Goal: Communication & Community: Answer question/provide support

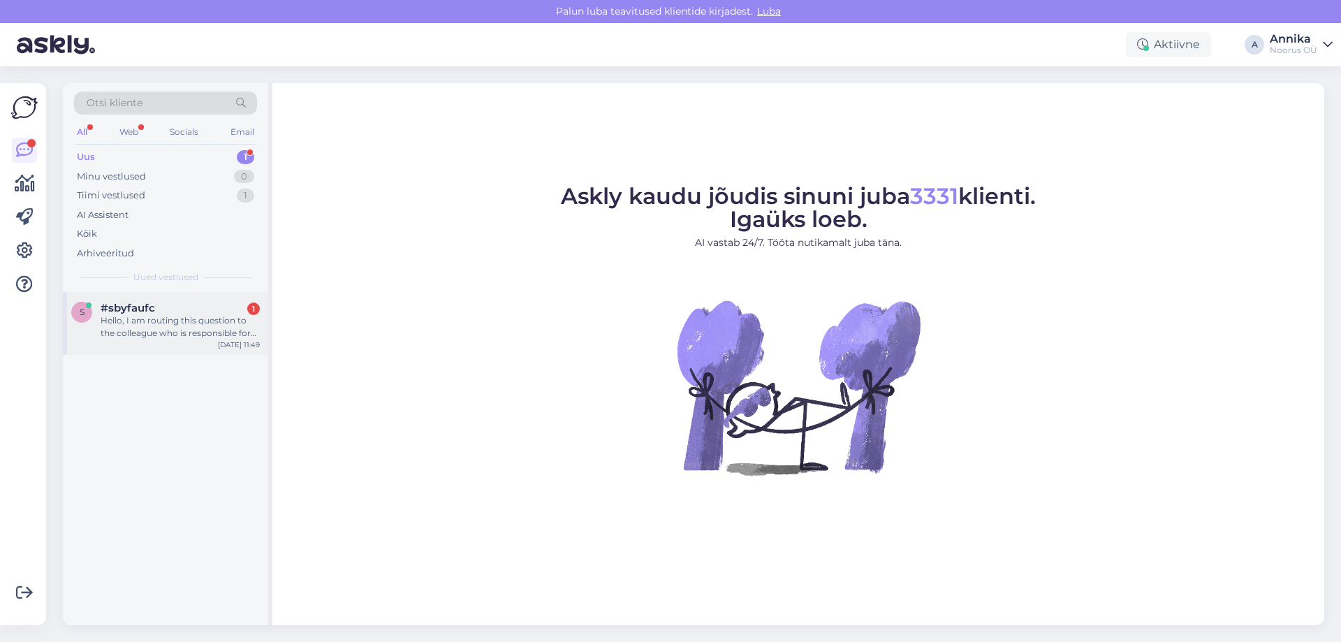
click at [156, 342] on div "s #sbyfaufc 1 Hello, I am routing this question to the colleague who is respons…" at bounding box center [165, 323] width 205 height 63
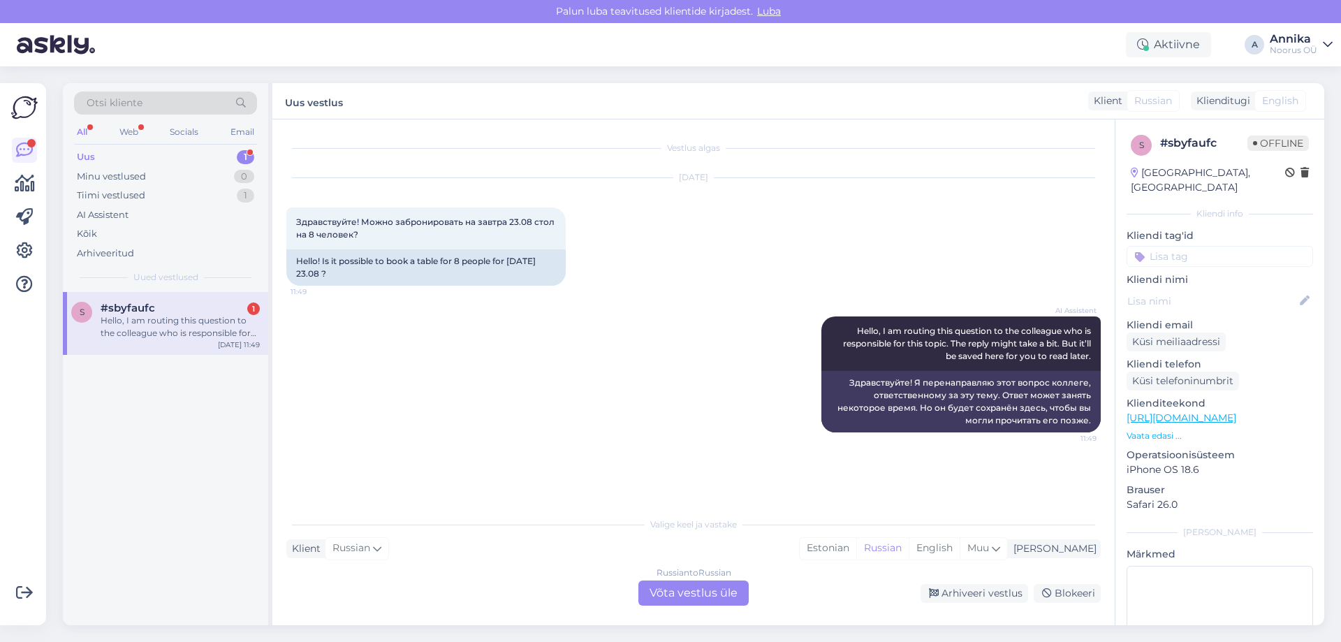
click at [695, 606] on div "Vestlus algas [DATE] Здравствуйте! Можно забронировать на [DATE] 23.08 стол на …" at bounding box center [693, 372] width 843 height 506
click at [683, 592] on div "Russian to Russian Võta vestlus üle" at bounding box center [694, 593] width 110 height 25
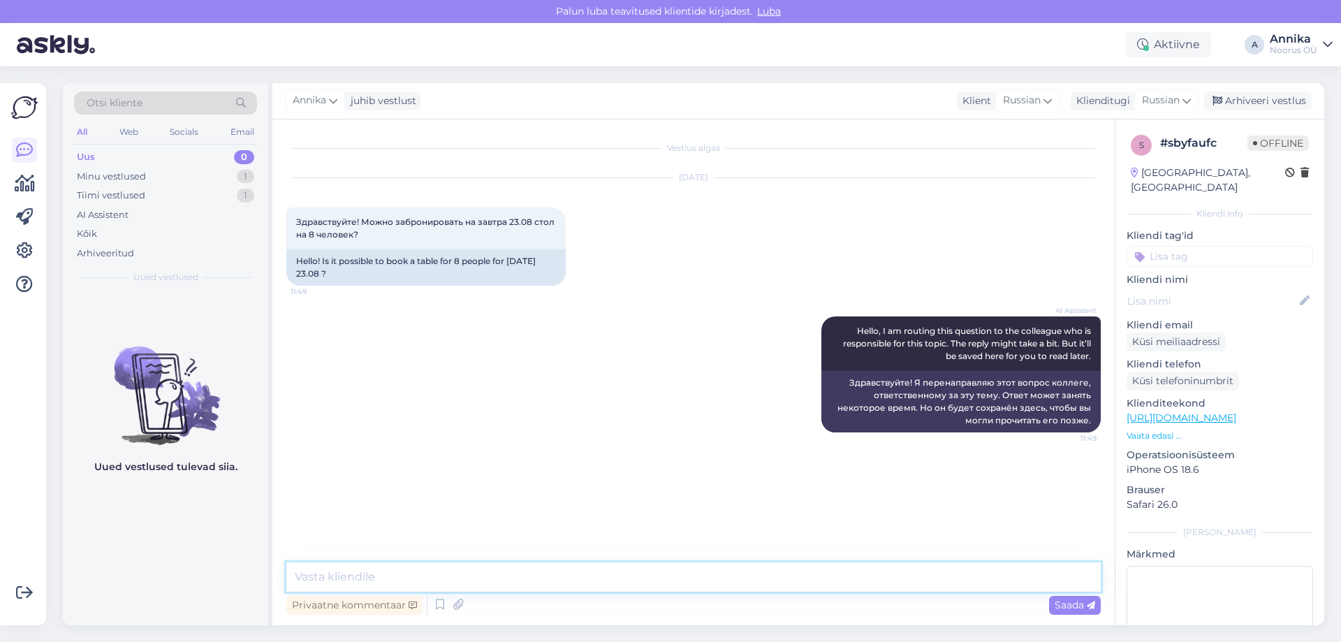
click at [645, 577] on textarea at bounding box center [693, 576] width 815 height 29
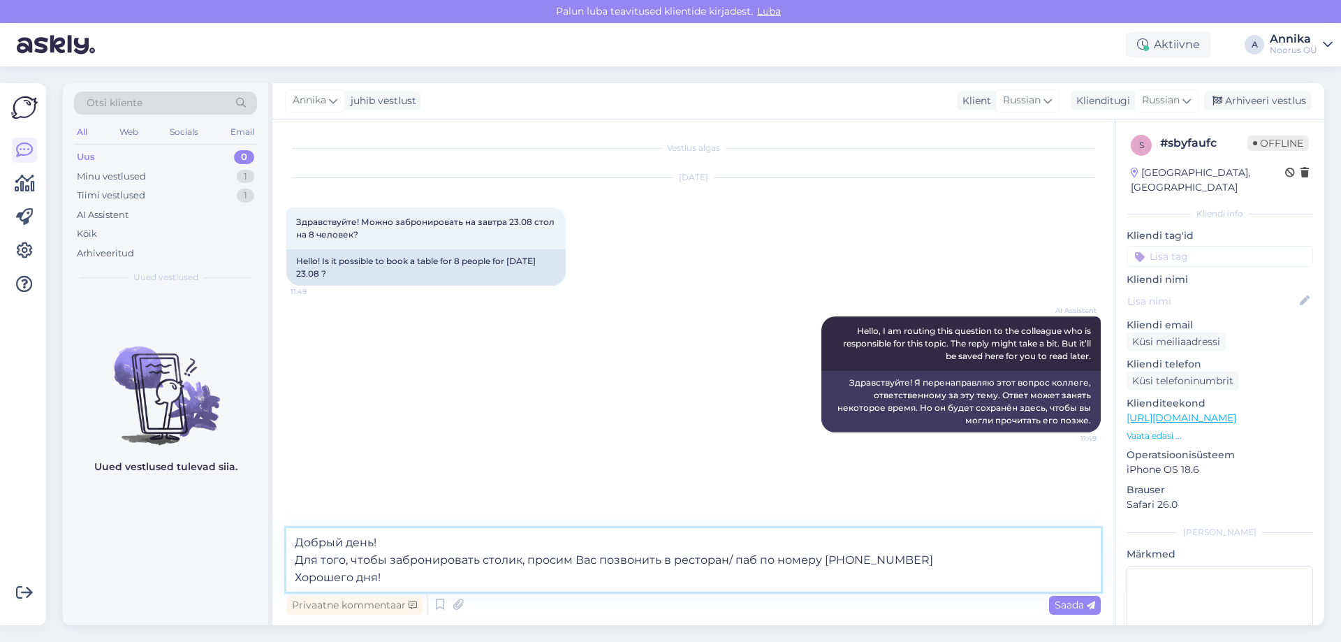
type textarea "Добрый день! Для того, чтобы забронировать столик, просим Вас позвонить в ресто…"
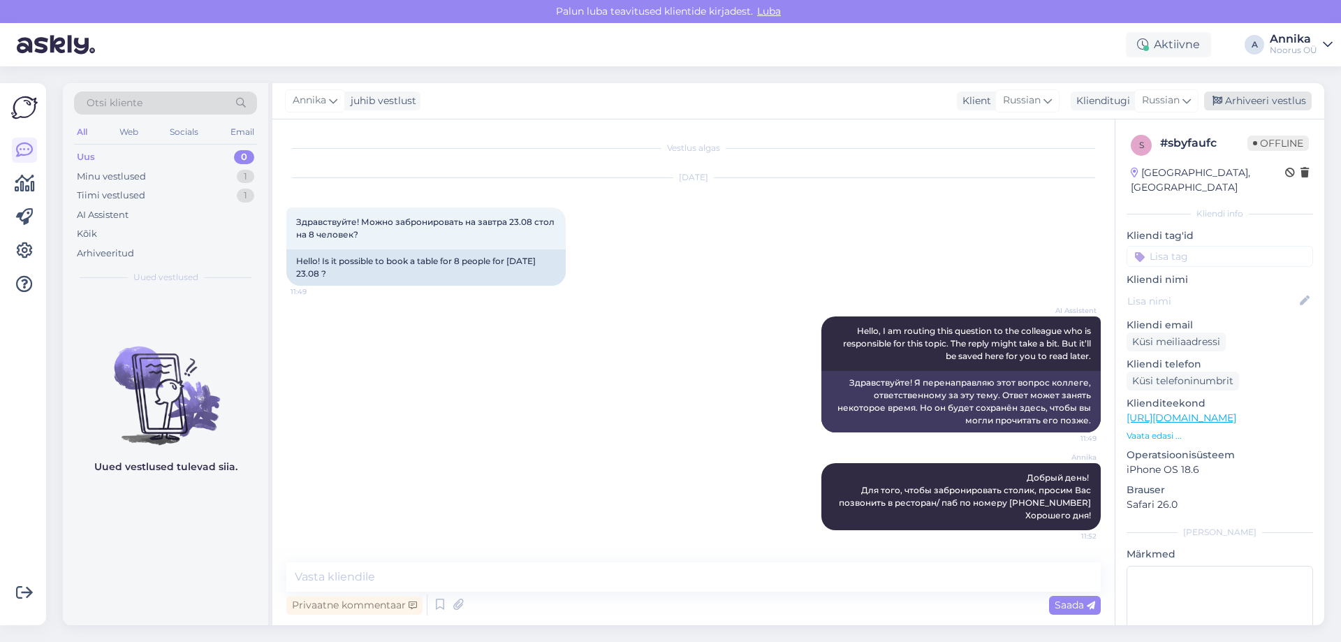
drag, startPoint x: 1281, startPoint y: 106, endPoint x: 690, endPoint y: 24, distance: 597.4
click at [1281, 106] on div "Arhiveeri vestlus" at bounding box center [1259, 101] width 108 height 19
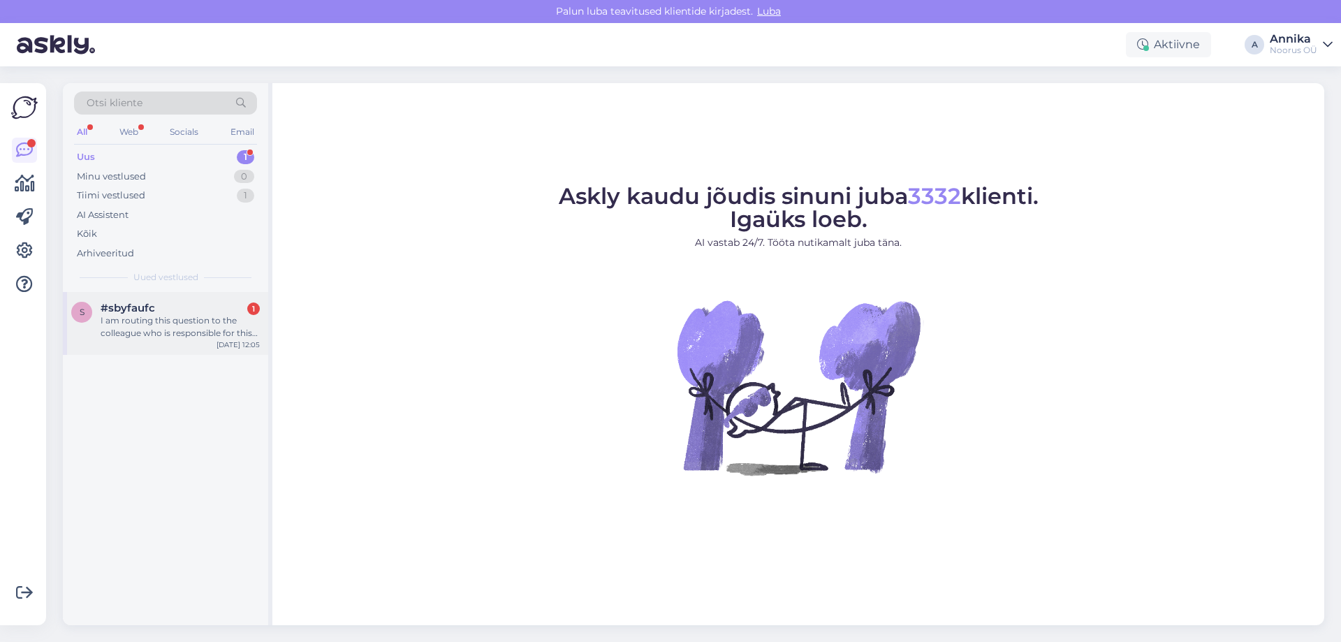
click at [204, 315] on div "I am routing this question to the colleague who is responsible for this topic. …" at bounding box center [180, 326] width 159 height 25
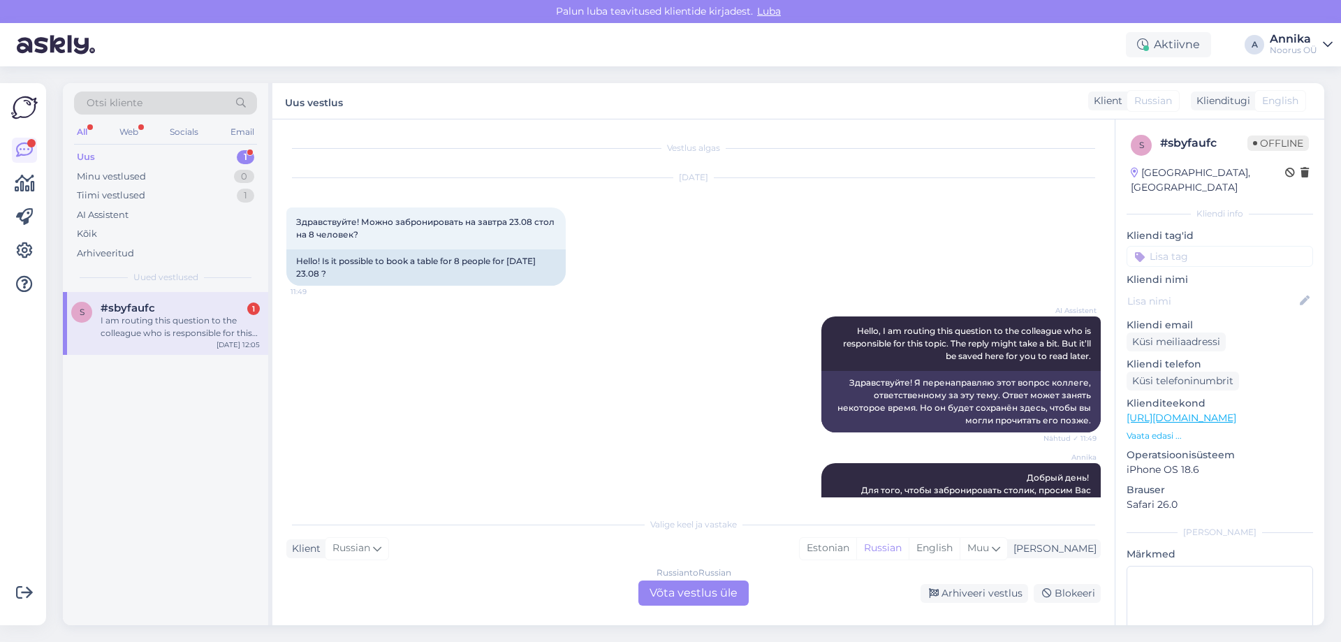
scroll to position [279, 0]
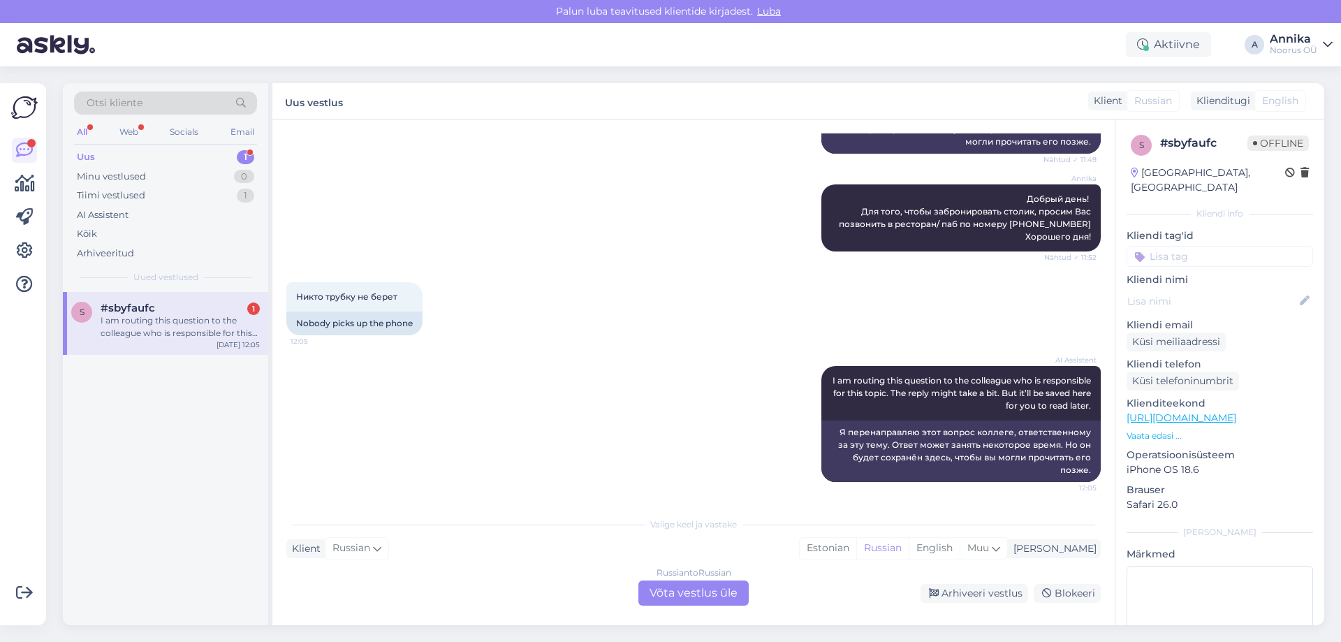
click at [716, 620] on div "Vestlus algas [DATE] Здравствуйте! Можно забронировать на [DATE] 23.08 стол на …" at bounding box center [693, 372] width 843 height 506
click at [701, 604] on div "Russian to Russian Võta vestlus üle" at bounding box center [694, 593] width 110 height 25
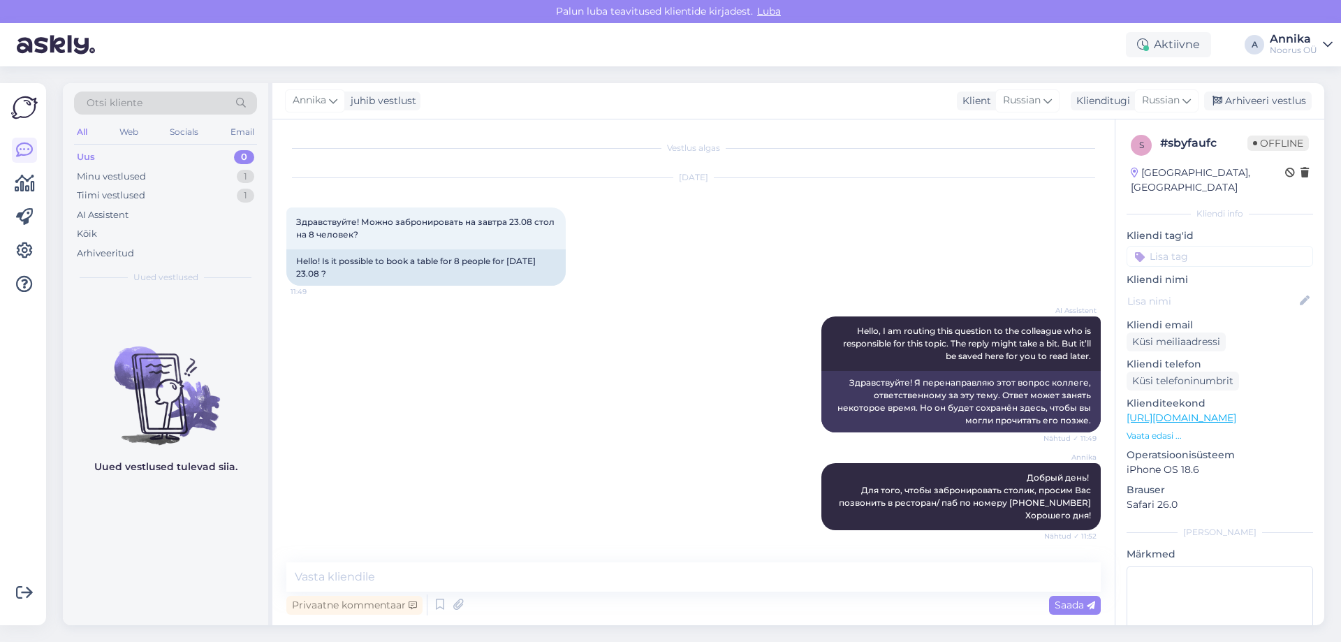
scroll to position [226, 0]
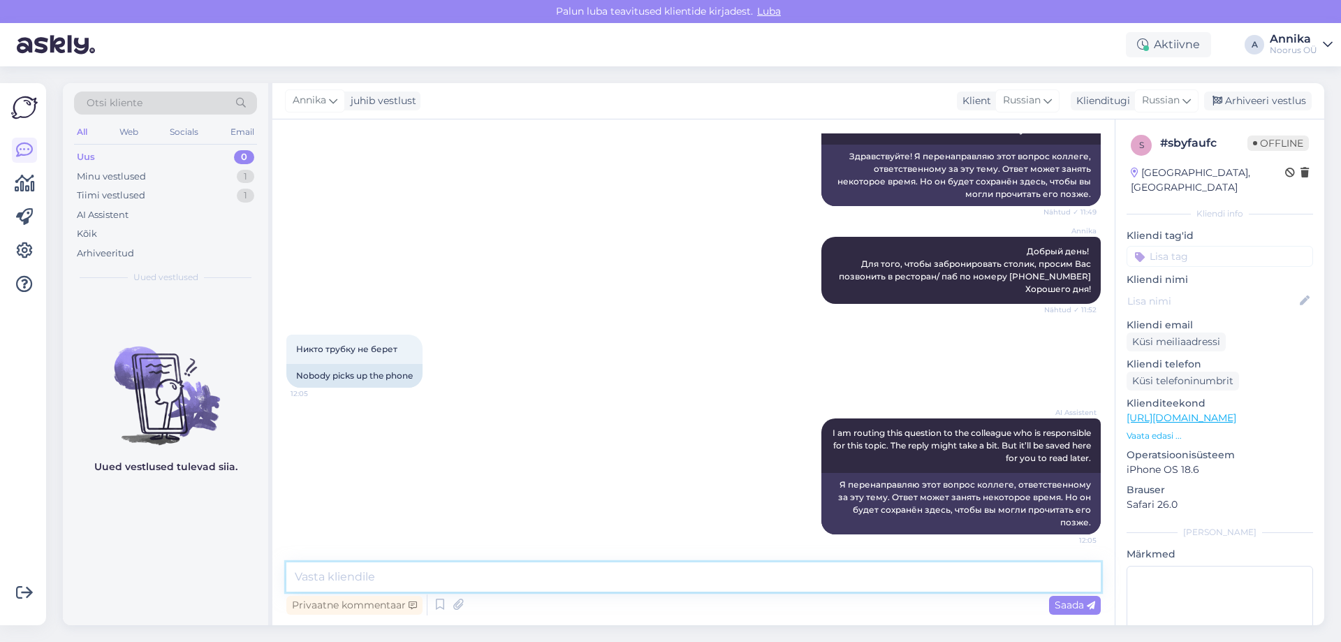
click at [518, 574] on textarea at bounding box center [693, 576] width 815 height 29
type textarea "уда"
type textarea "Куда Вы [PERSON_NAME] забронировать столик и ко скольки?"
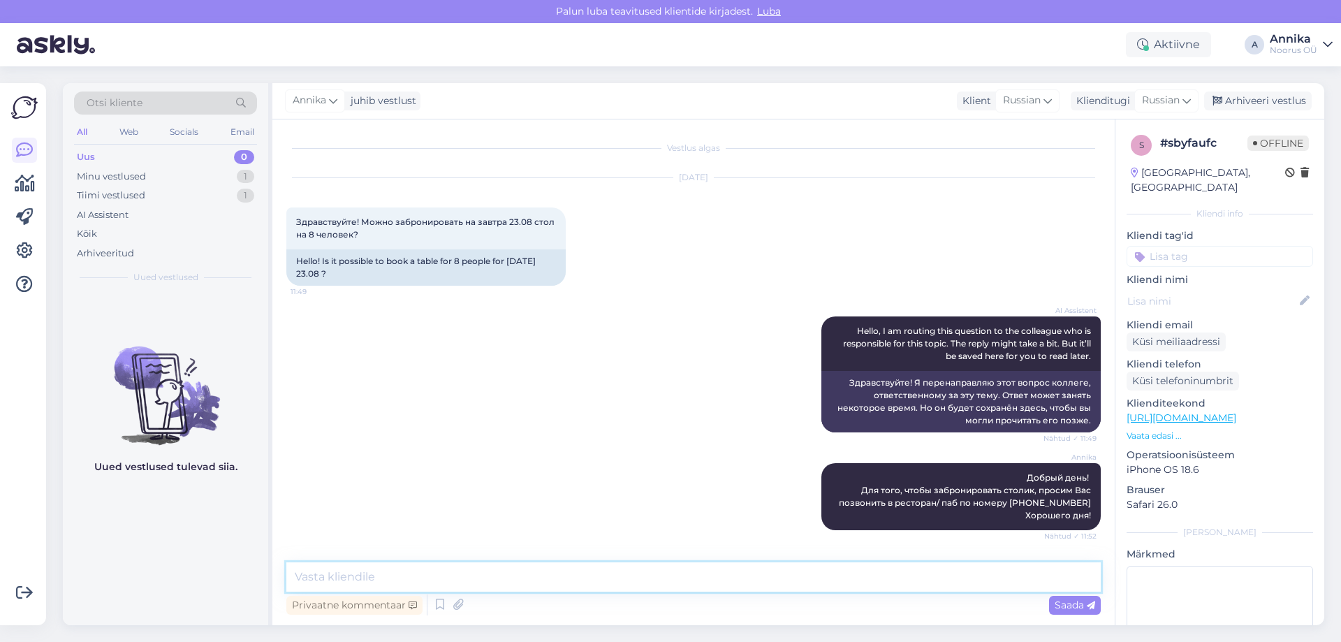
scroll to position [286, 0]
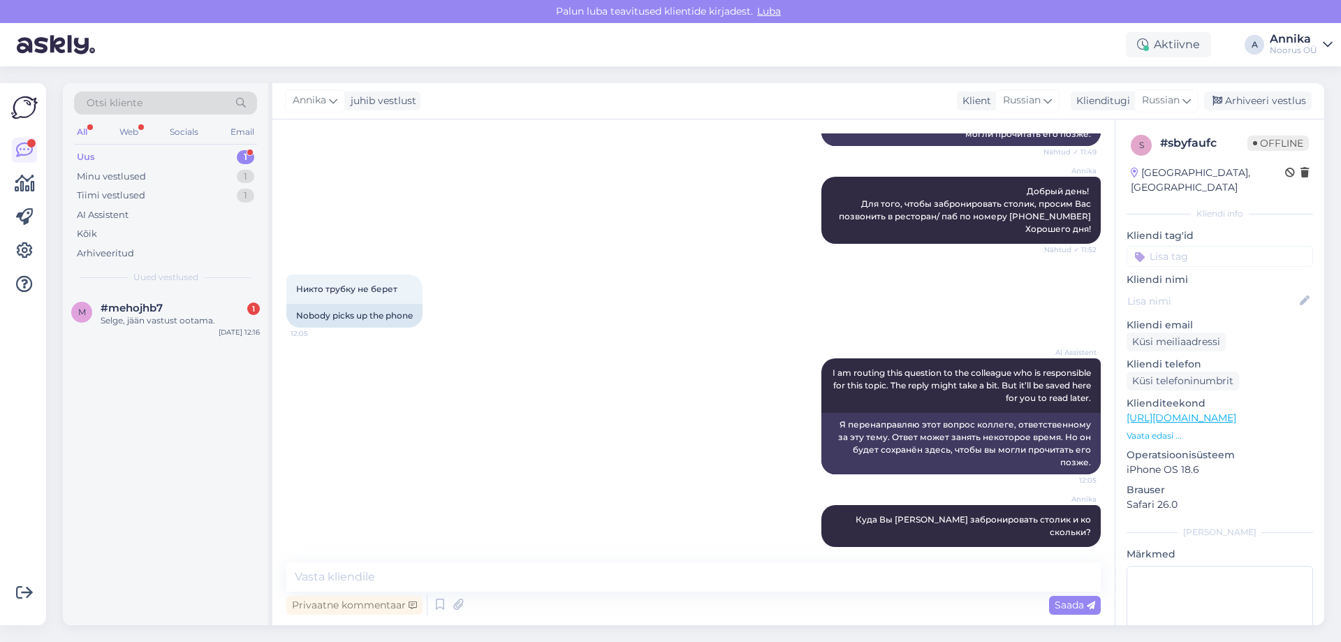
click at [546, 371] on div "AI Assistent I am routing this question to the colleague who is responsible for…" at bounding box center [693, 416] width 815 height 147
click at [115, 310] on span "#mehojhb7" at bounding box center [132, 308] width 62 height 13
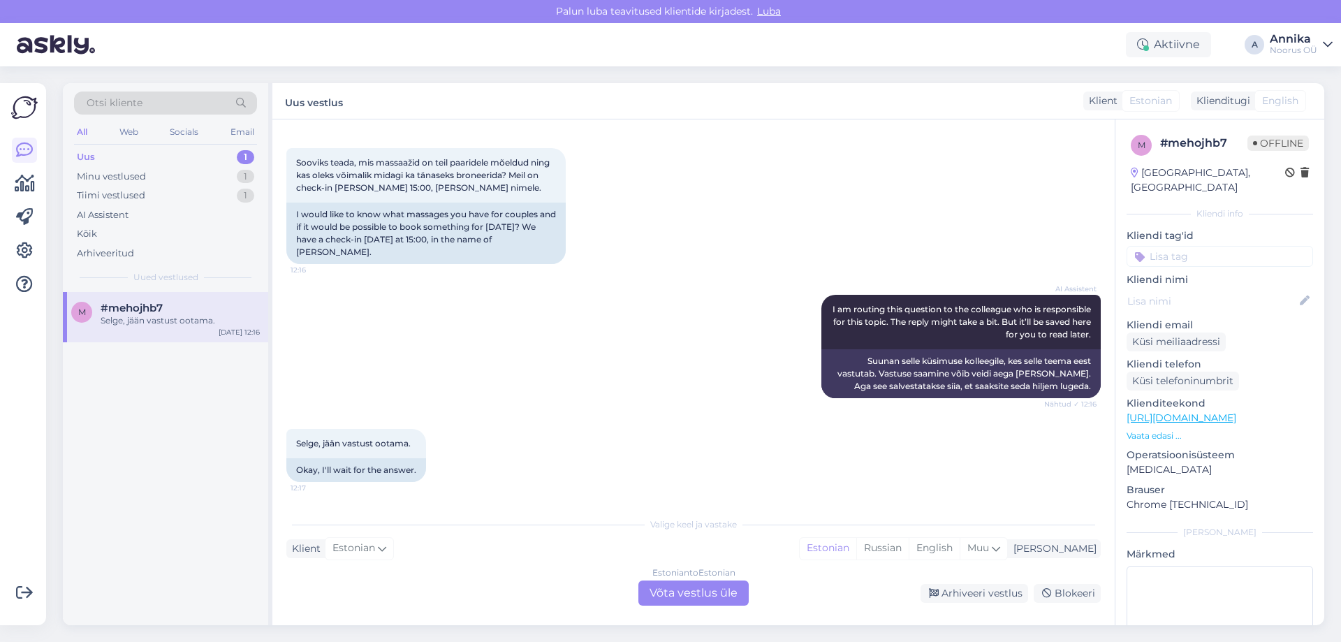
scroll to position [214, 0]
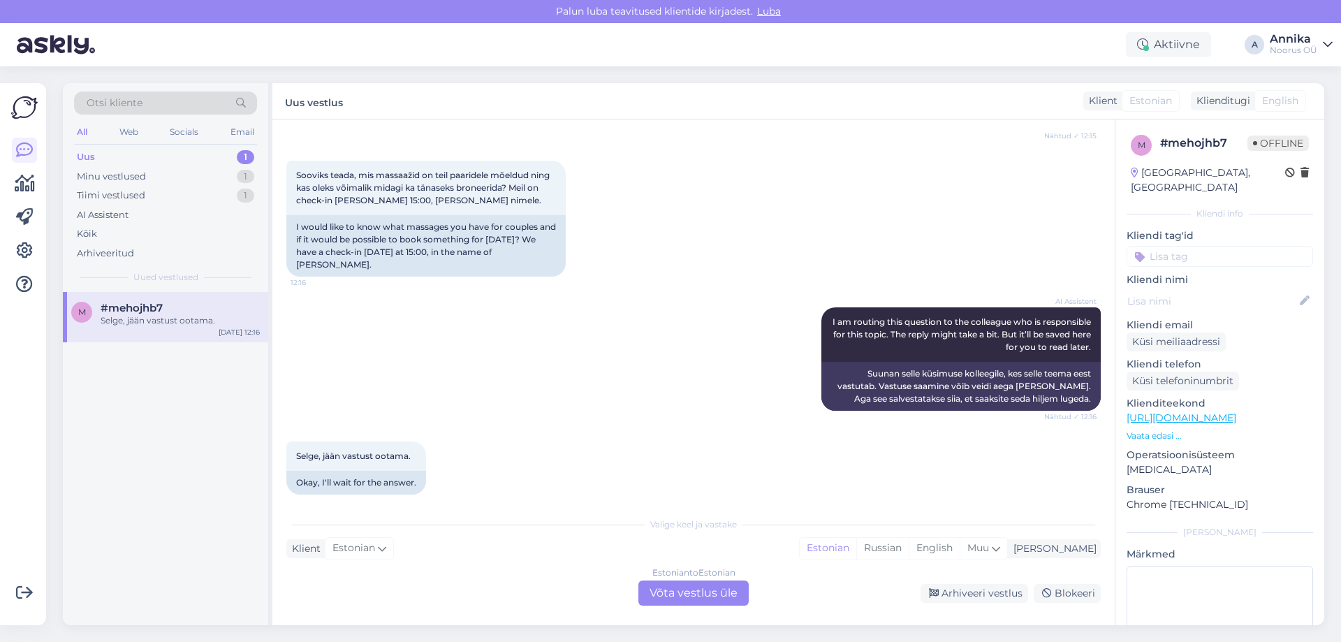
click at [670, 588] on div "Estonian to Estonian Võta vestlus üle" at bounding box center [694, 593] width 110 height 25
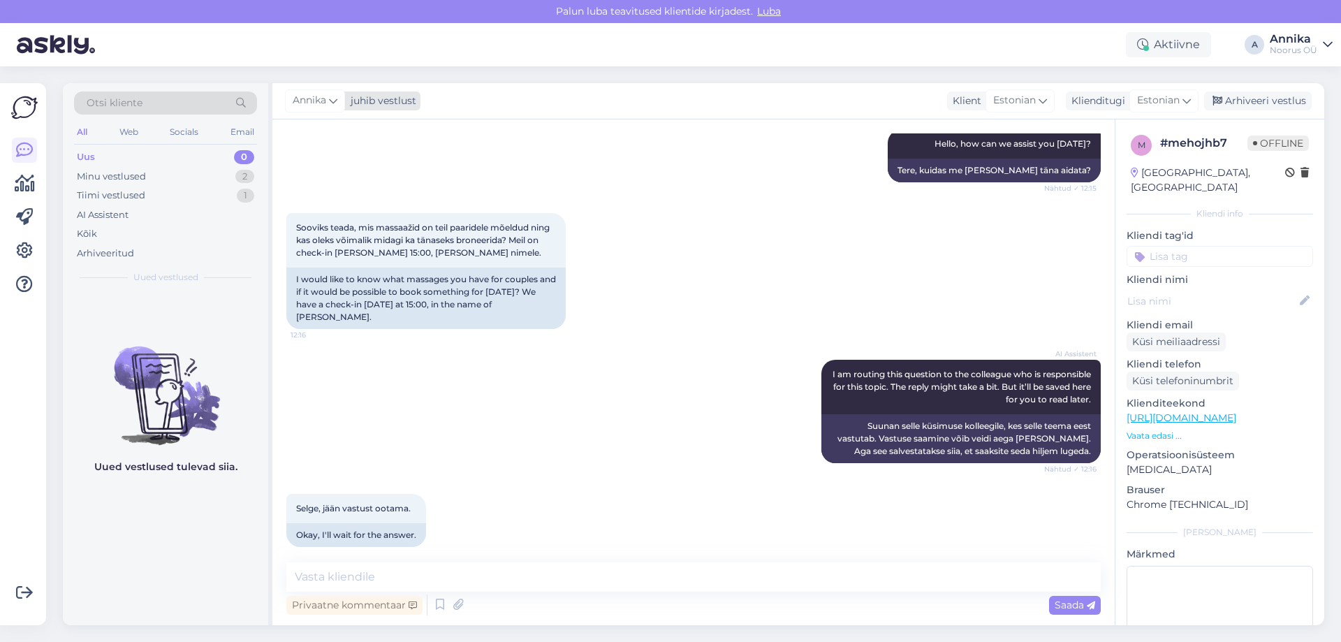
click at [330, 107] on icon at bounding box center [333, 100] width 8 height 15
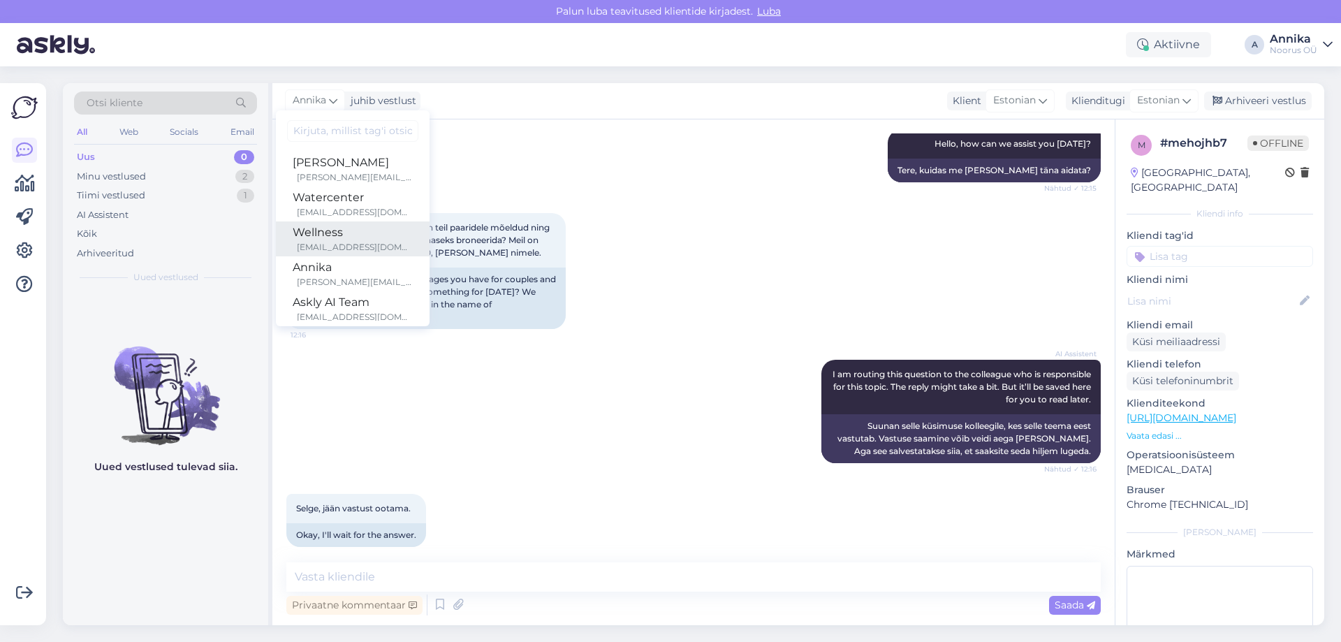
click at [361, 221] on link "Wellness [EMAIL_ADDRESS][DOMAIN_NAME]" at bounding box center [353, 238] width 154 height 35
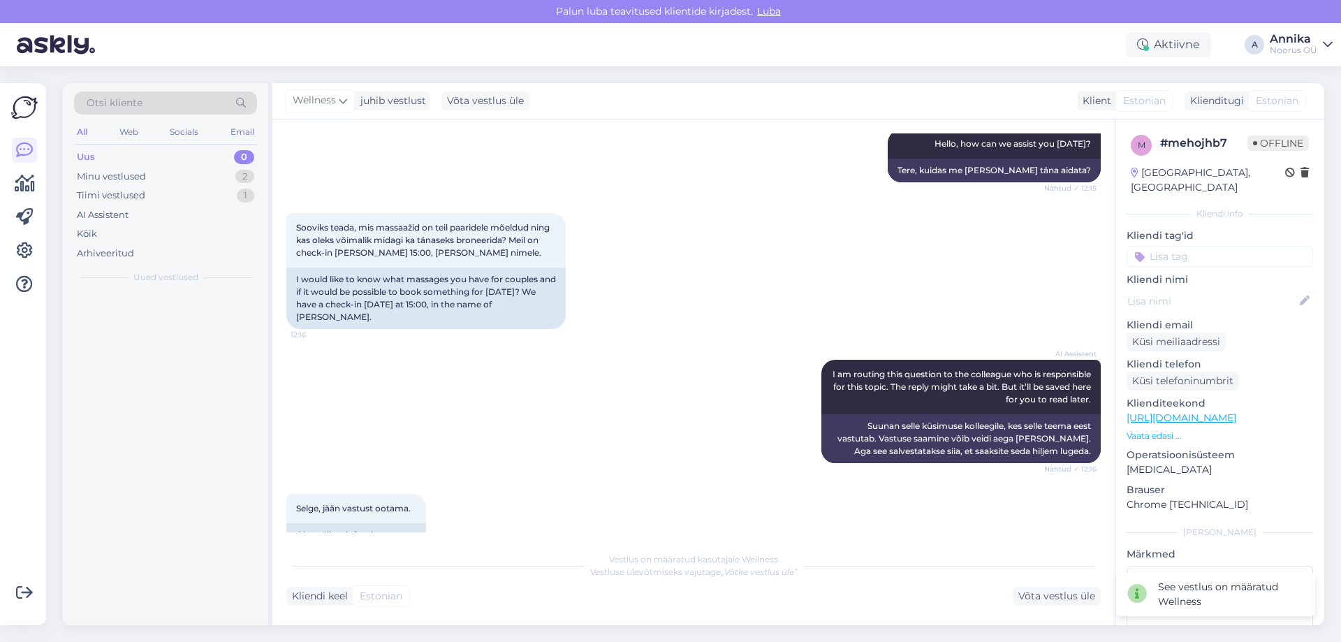
scroll to position [180, 0]
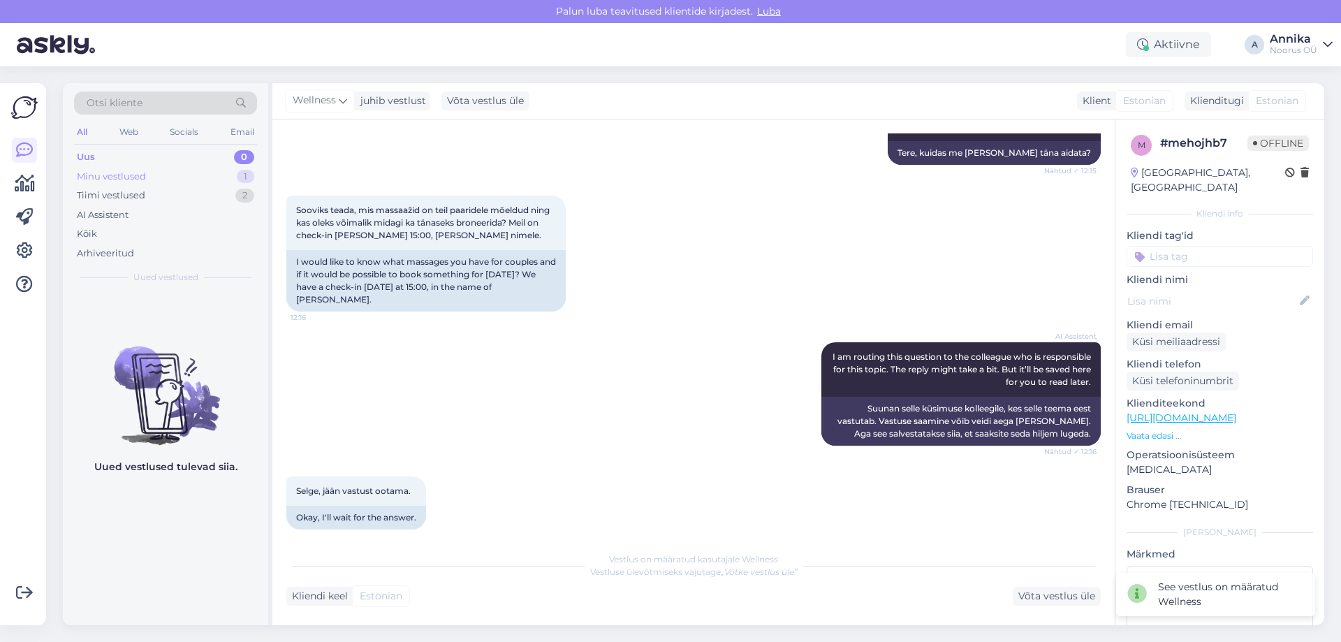
click at [159, 169] on div "Minu vestlused 1" at bounding box center [165, 177] width 183 height 20
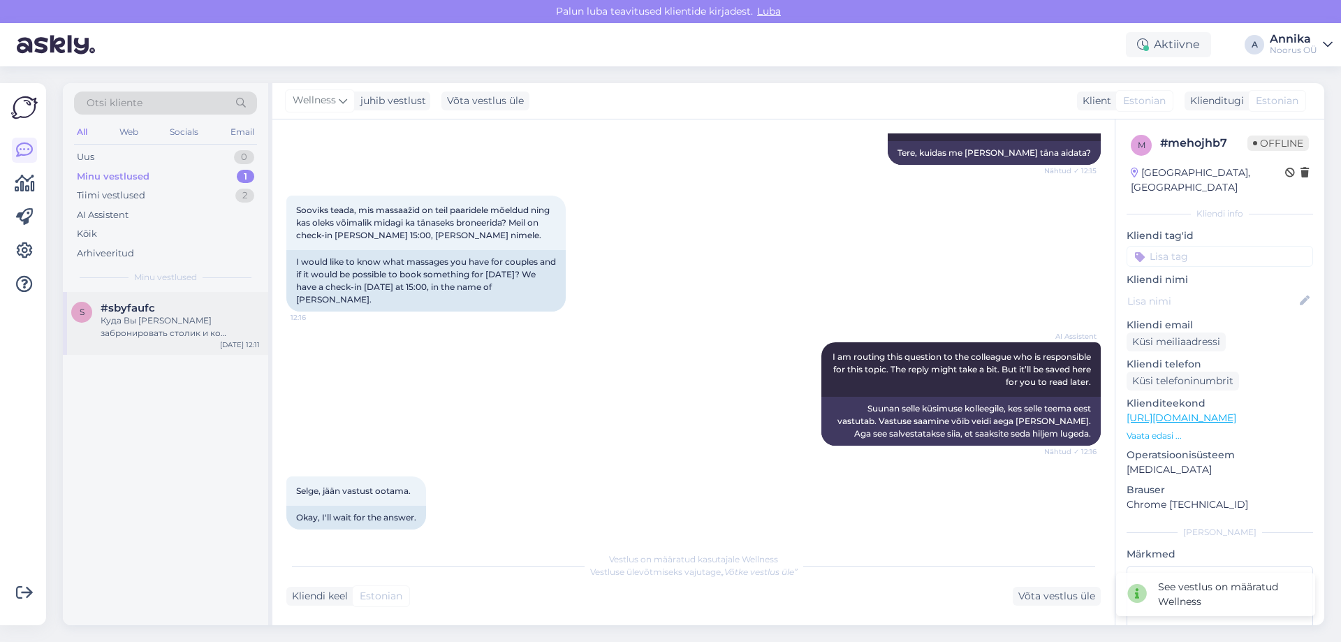
click at [156, 311] on div "#sbyfaufc" at bounding box center [180, 308] width 159 height 13
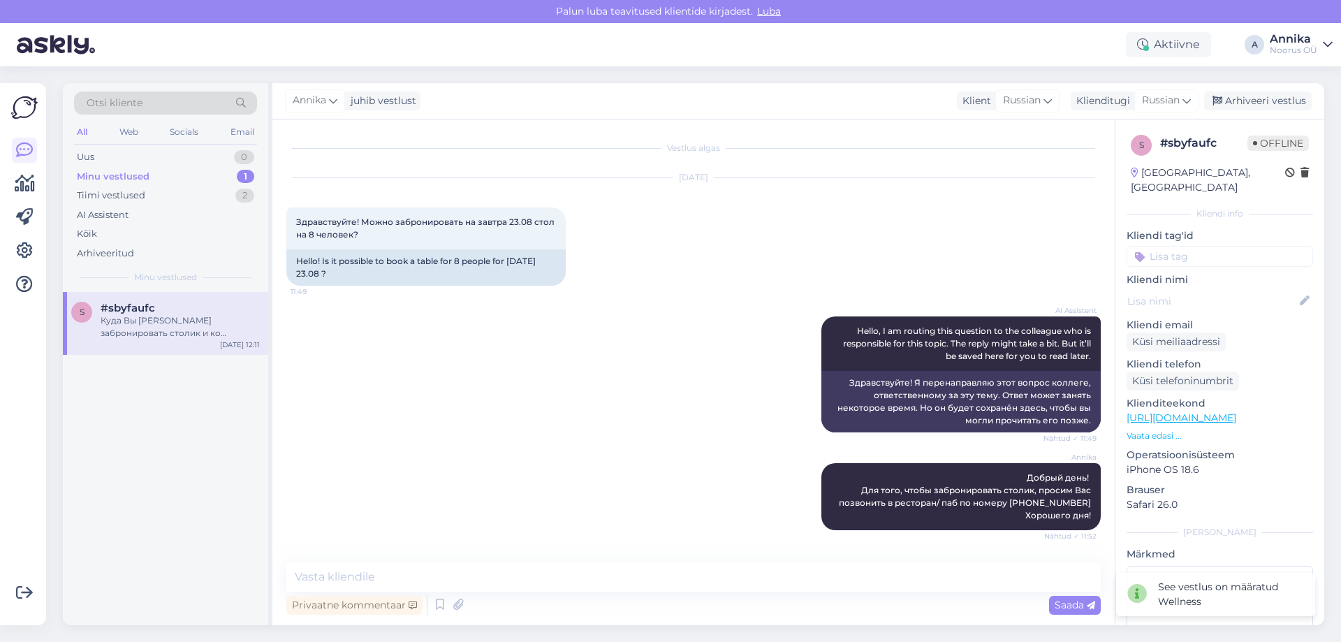
scroll to position [286, 0]
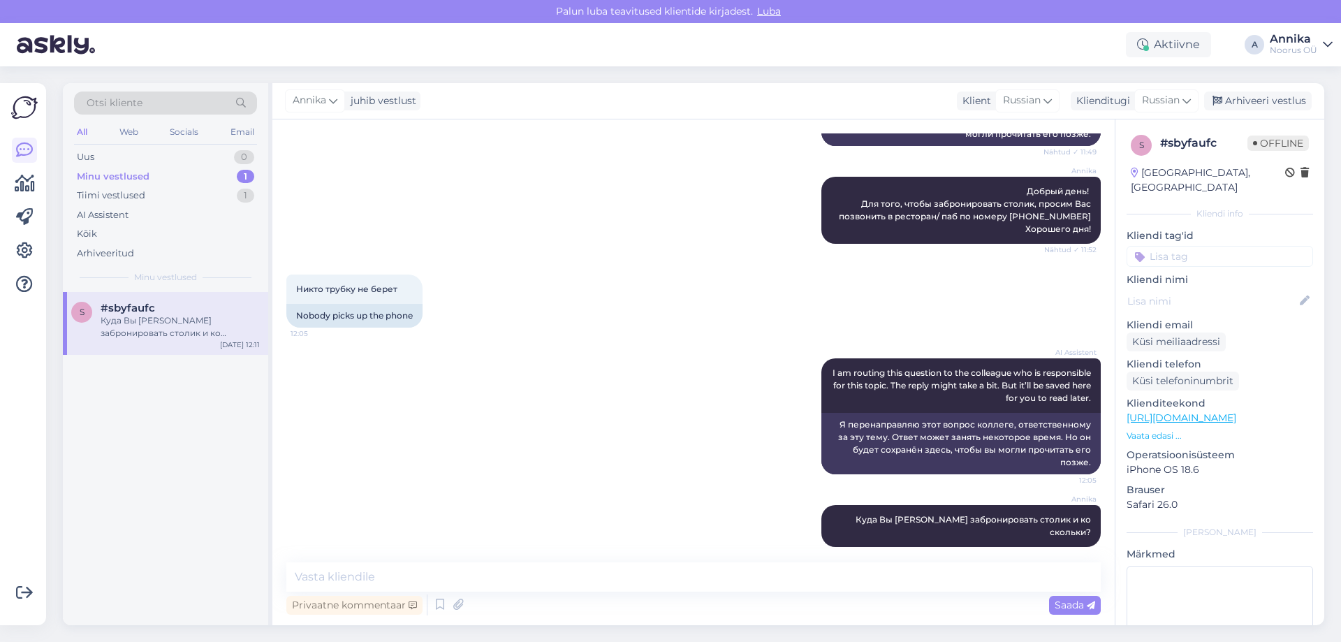
click at [546, 442] on div "AI Assistent I am routing this question to the colleague who is responsible for…" at bounding box center [693, 416] width 815 height 147
